Goal: Task Accomplishment & Management: Manage account settings

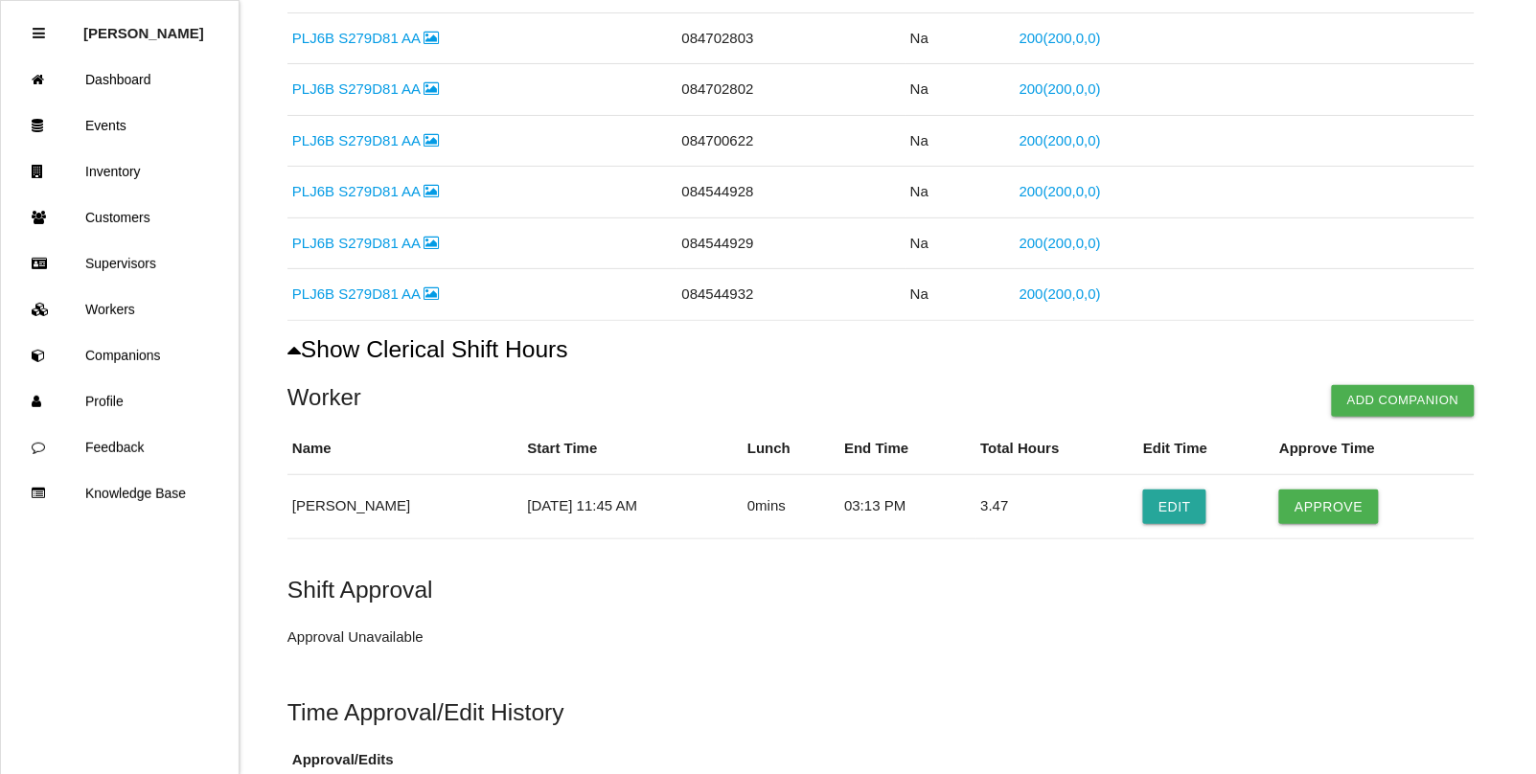
scroll to position [720, 0]
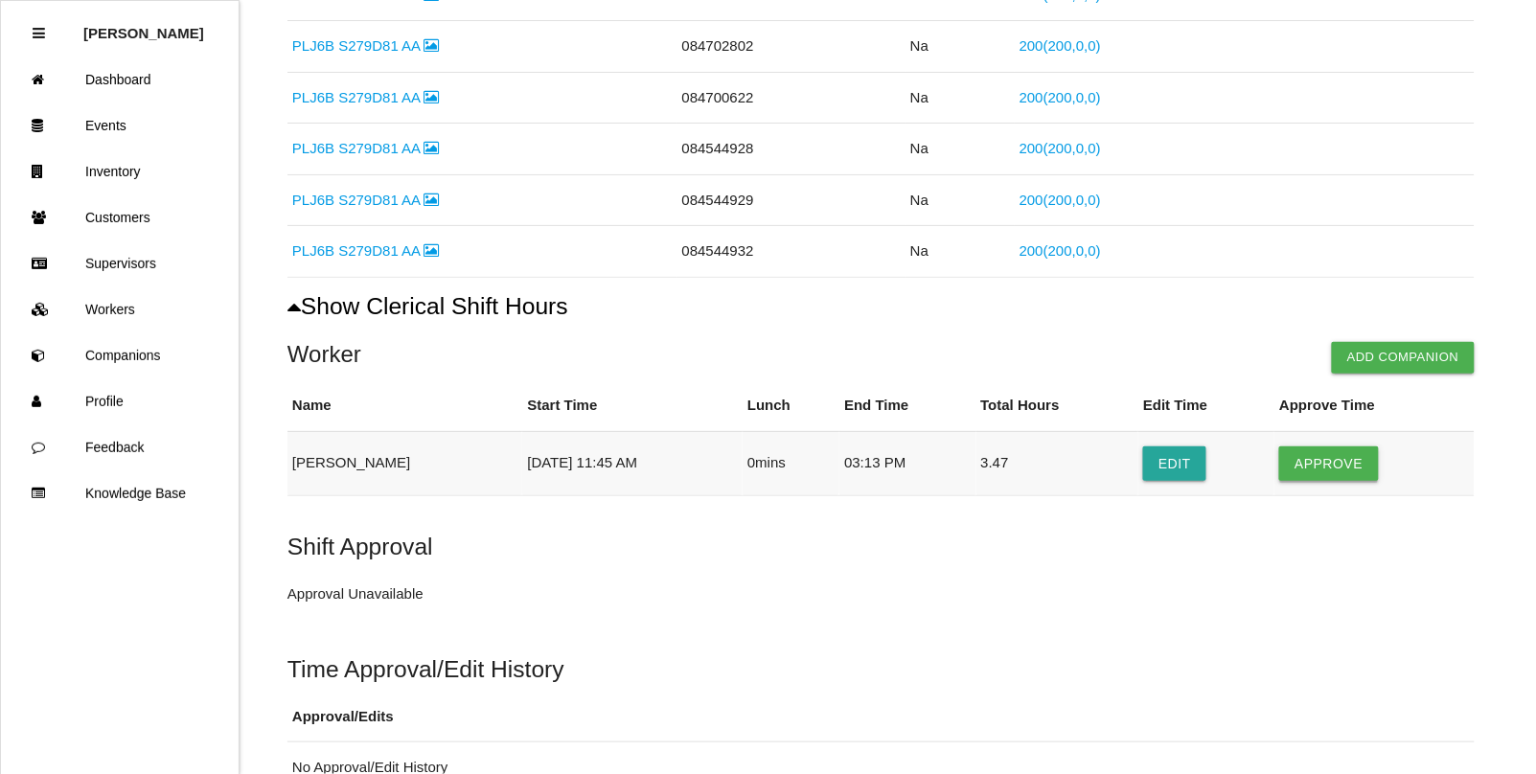
click at [1324, 470] on button "Approve" at bounding box center [1328, 464] width 99 height 35
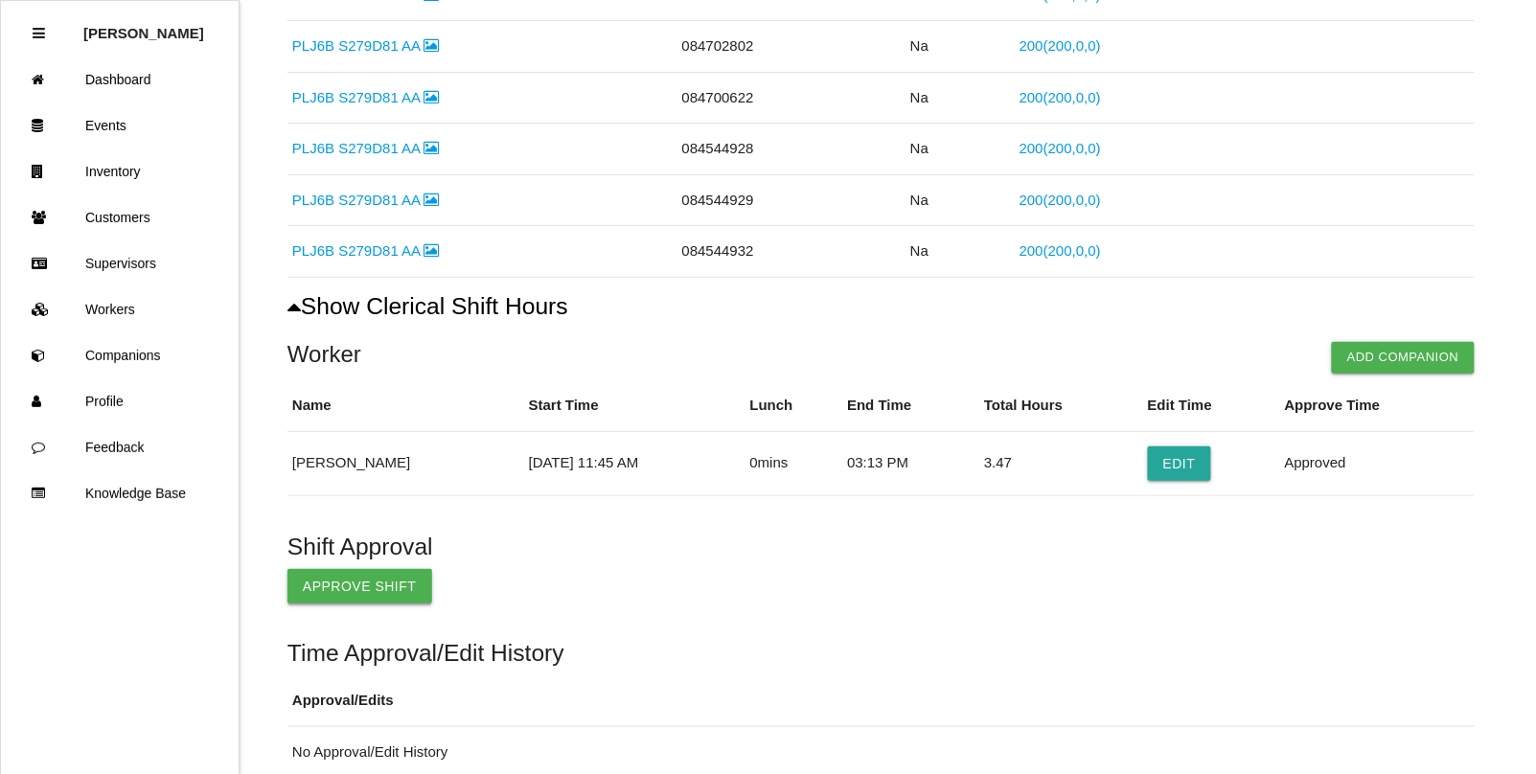
click at [348, 578] on button "Approve Shift" at bounding box center [360, 586] width 145 height 35
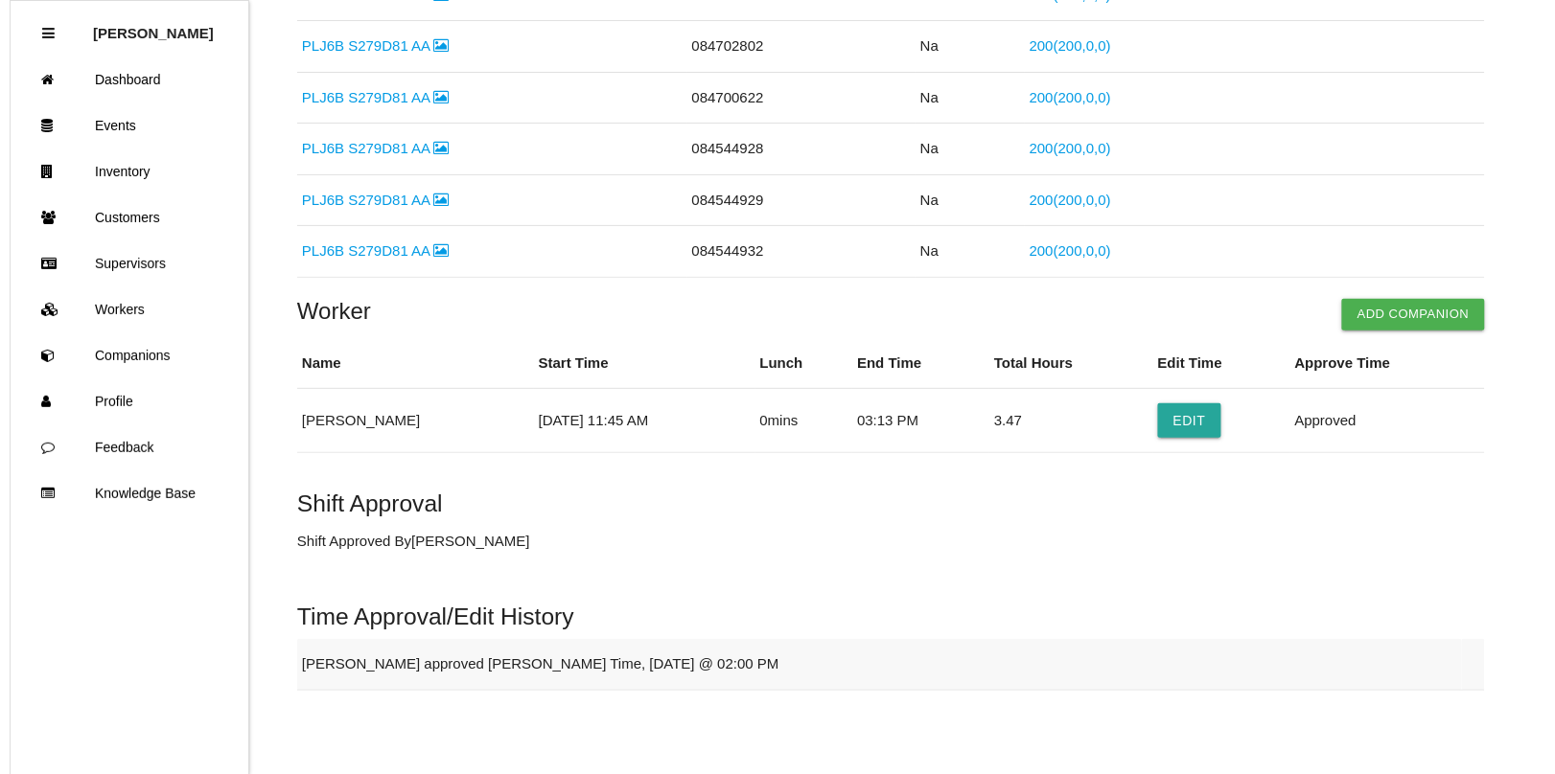
scroll to position [0, 0]
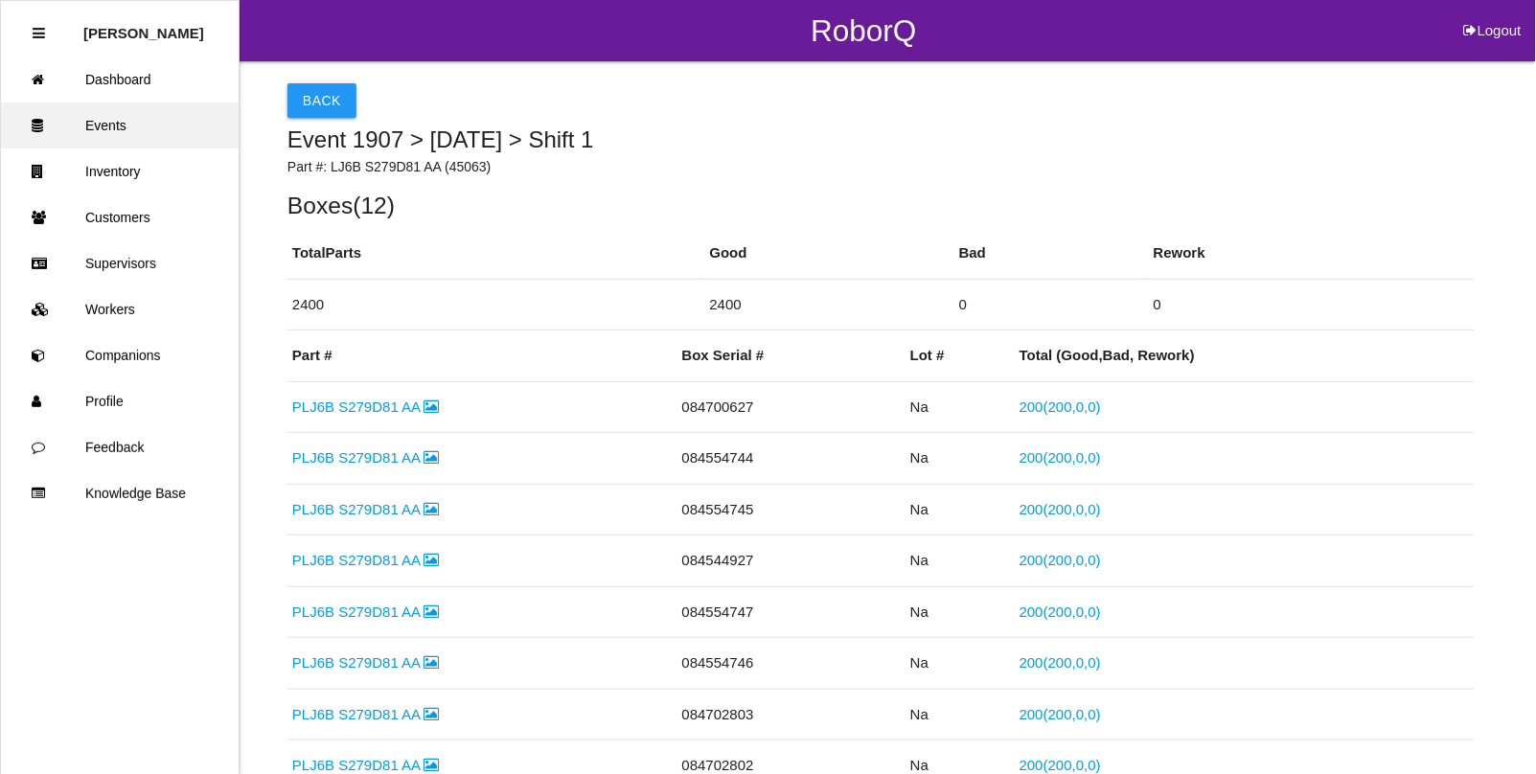
click at [115, 122] on link "Events" at bounding box center [120, 126] width 238 height 46
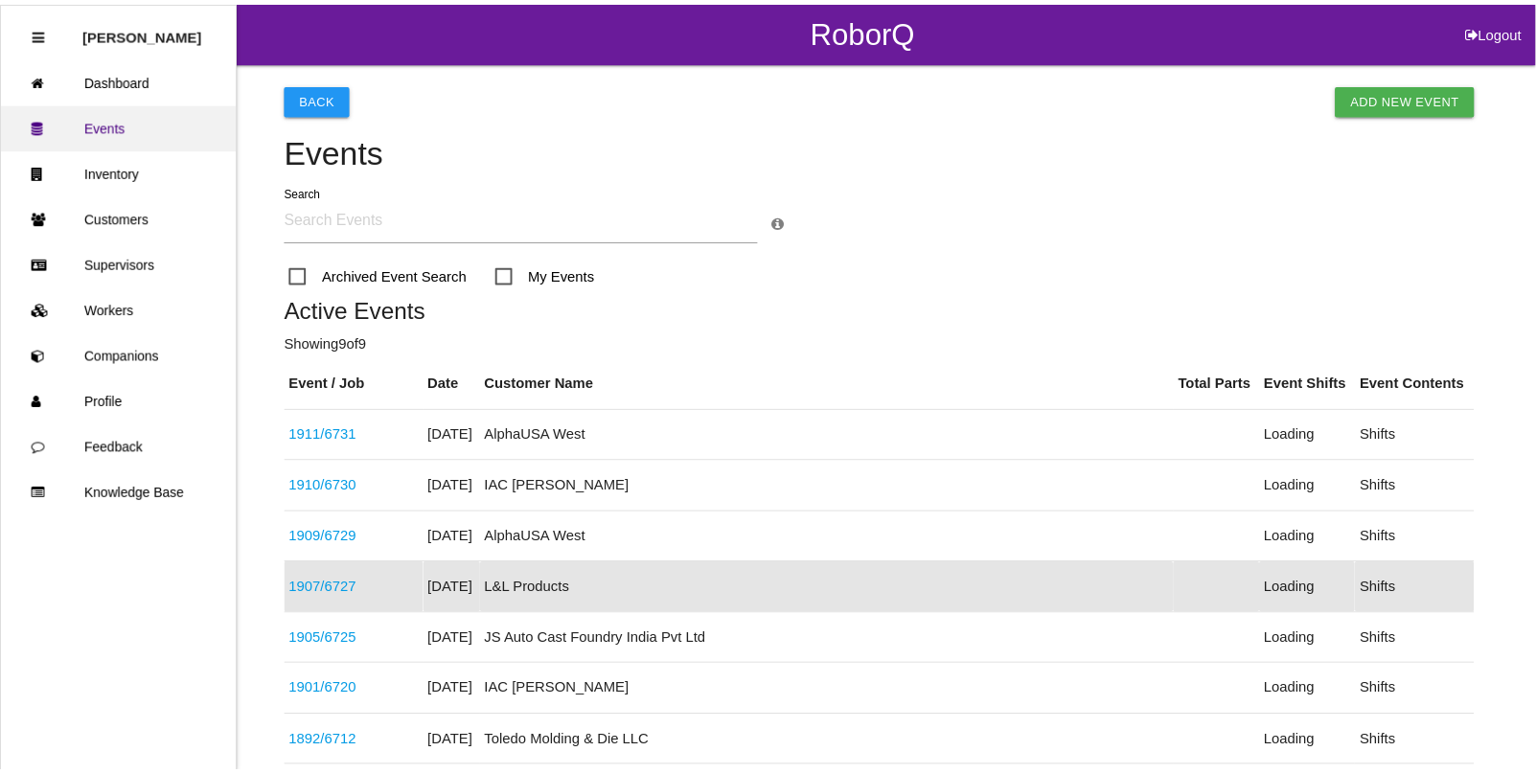
scroll to position [202, 0]
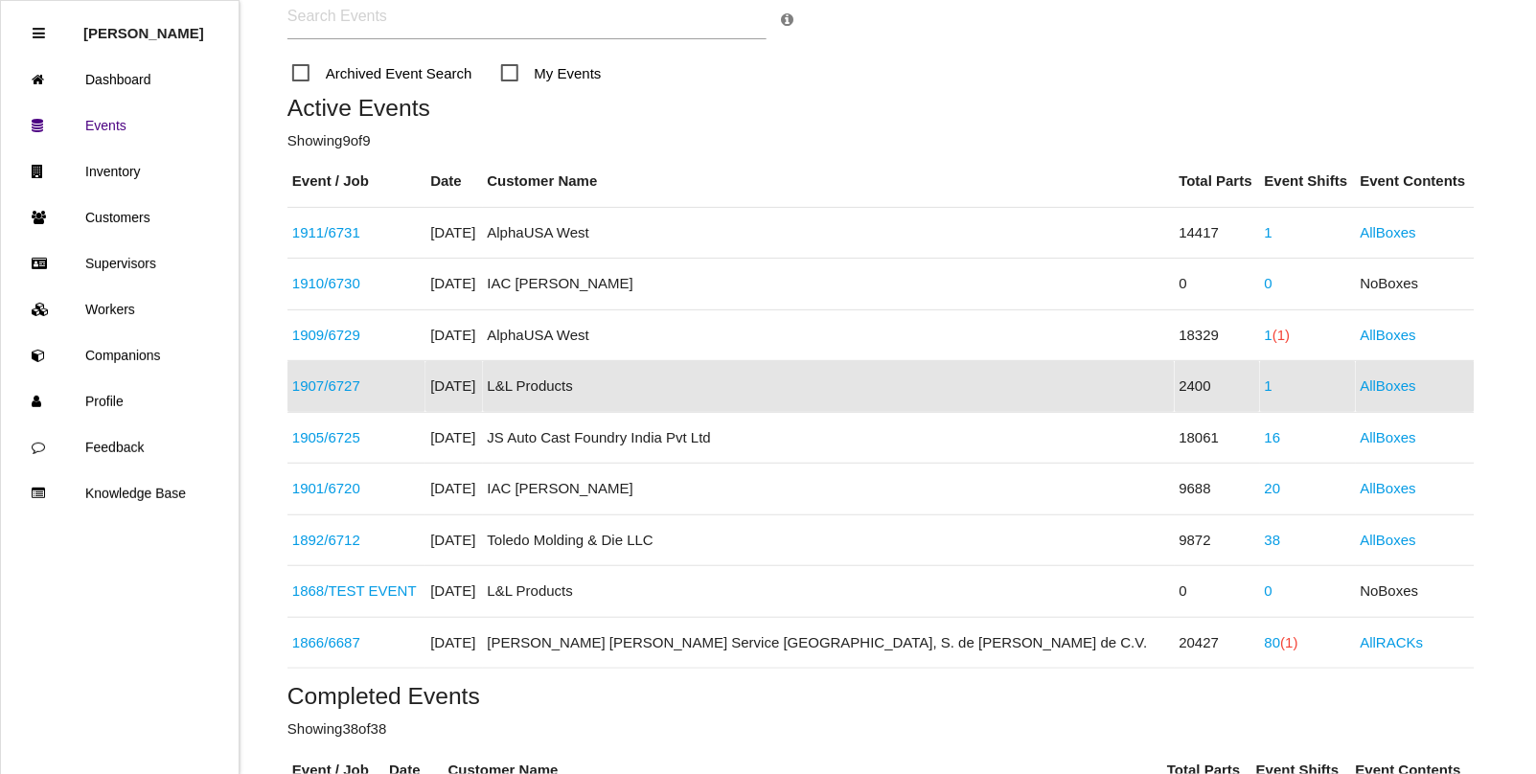
click at [352, 381] on link "1907 / 6727" at bounding box center [326, 386] width 68 height 16
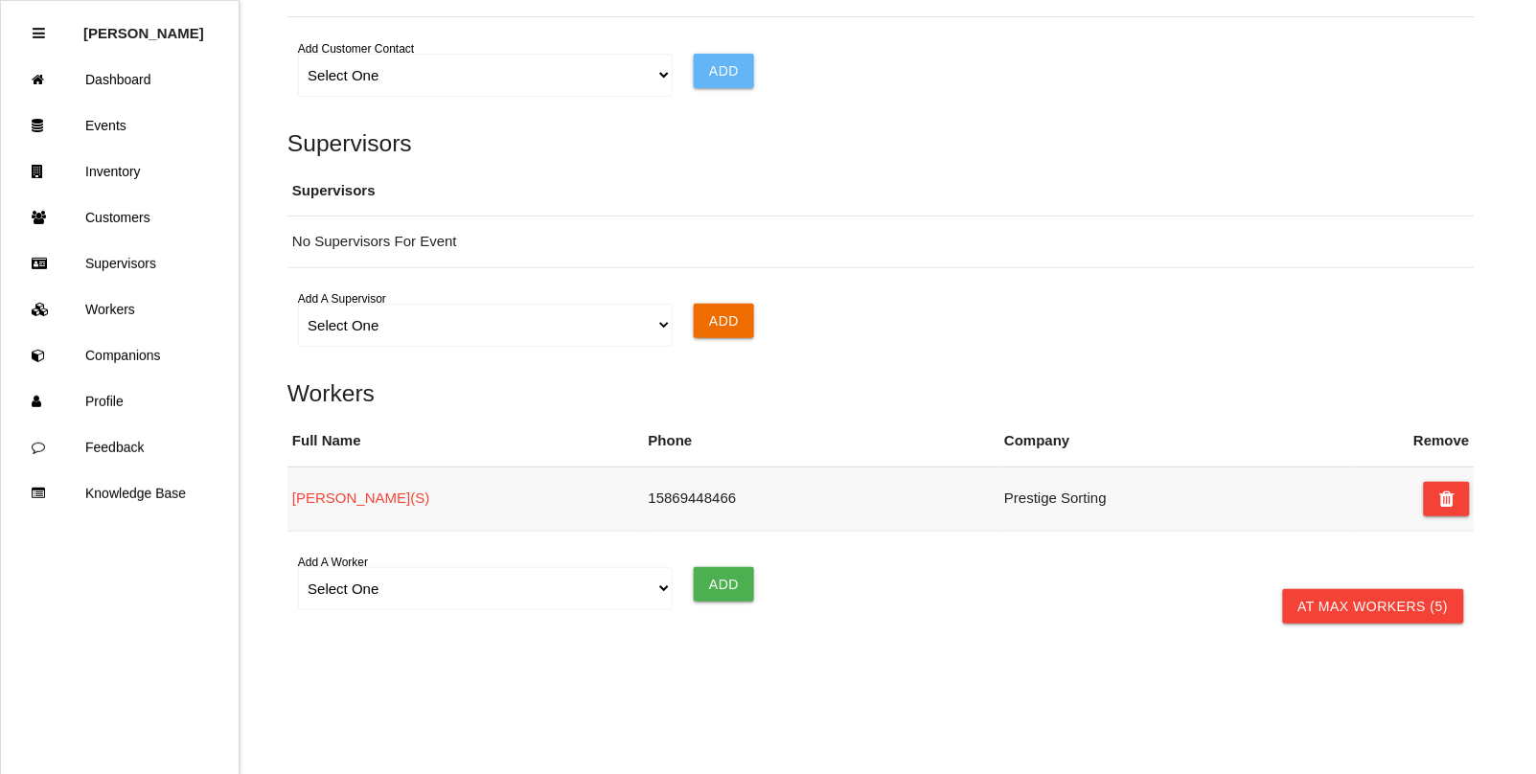
scroll to position [1340, 0]
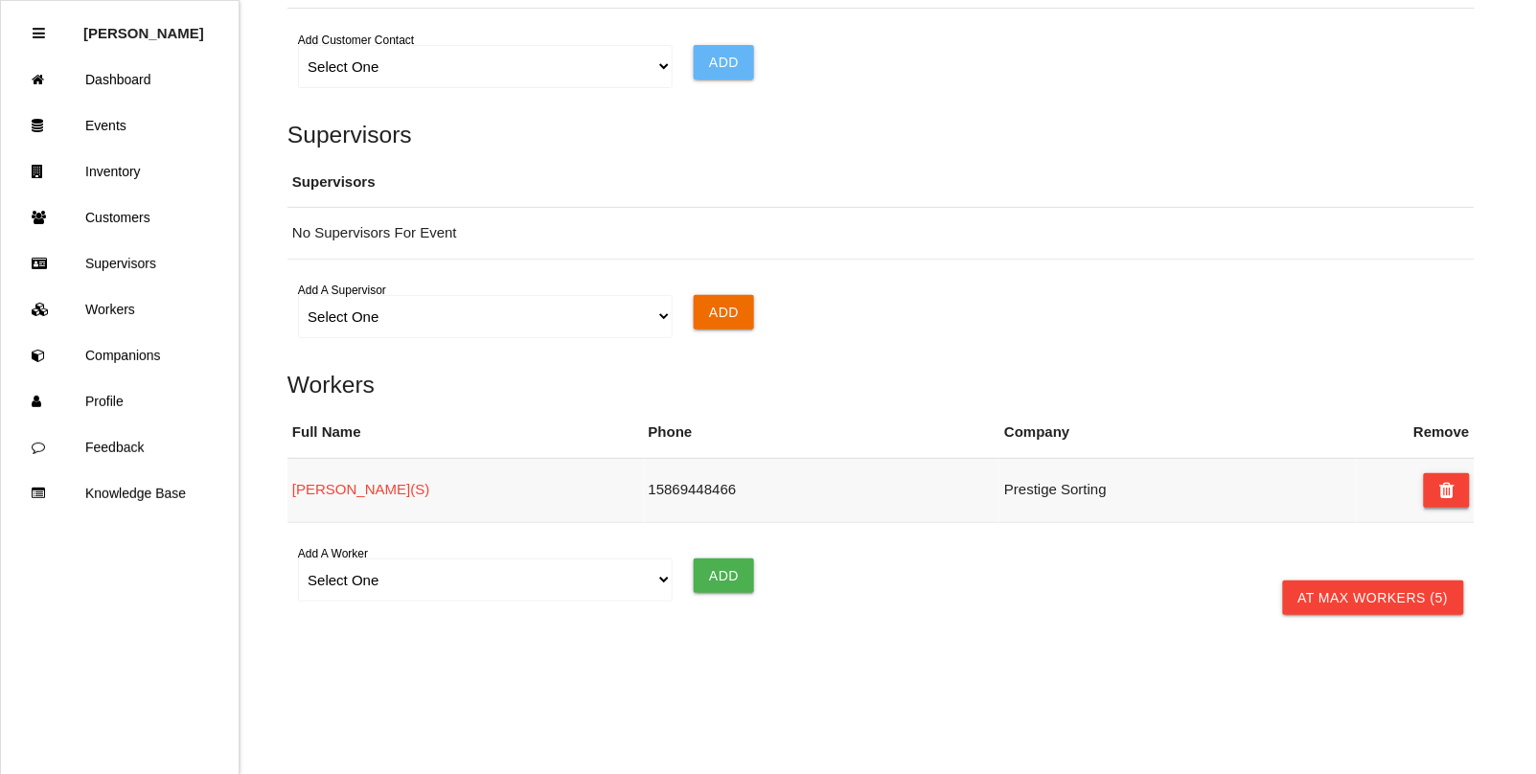
click at [1447, 500] on icon at bounding box center [1447, 490] width 15 height 35
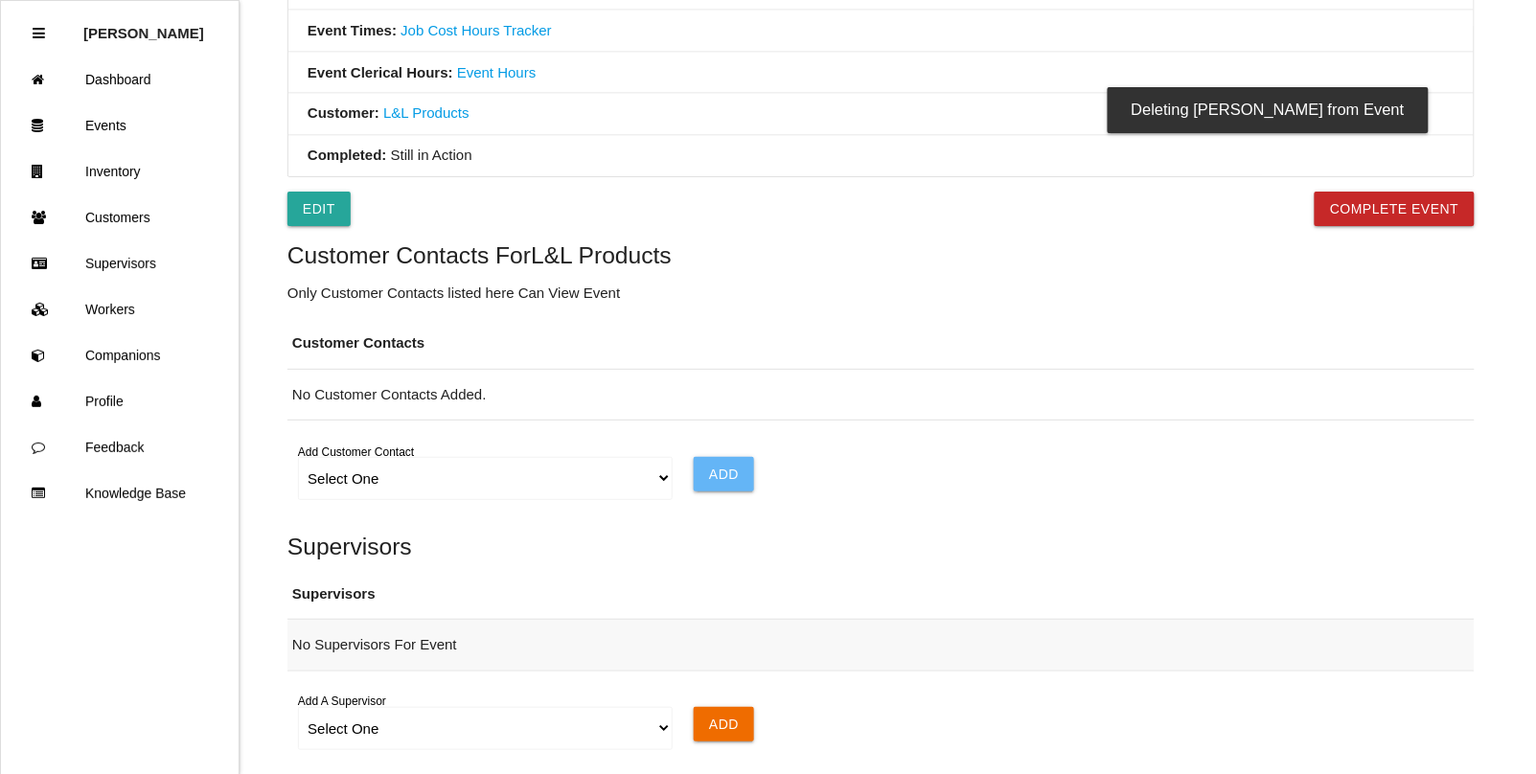
scroll to position [848, 0]
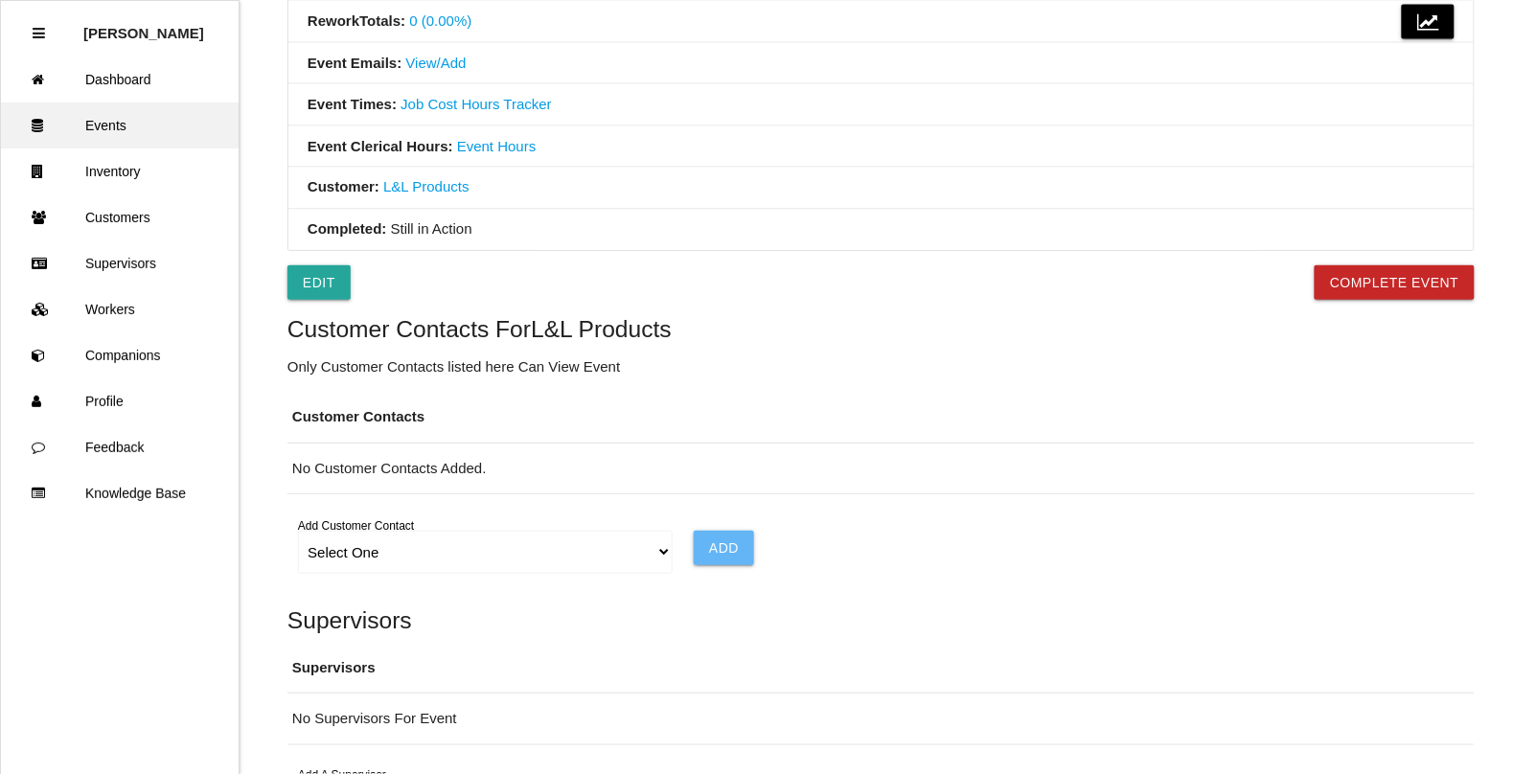
click at [115, 123] on link "Events" at bounding box center [120, 126] width 238 height 46
